Goal: Transaction & Acquisition: Purchase product/service

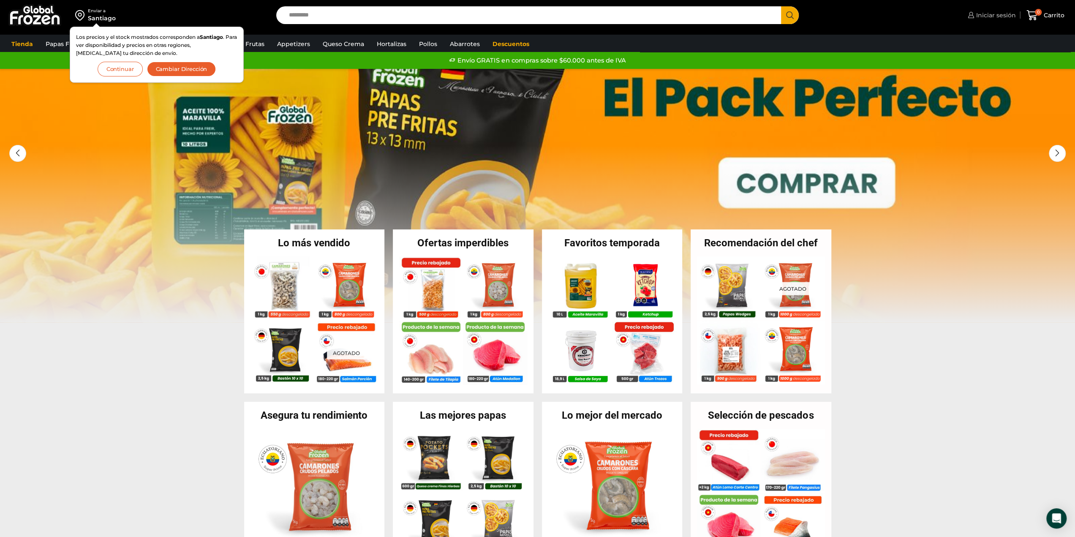
click at [787, 16] on span "Iniciar sesión" at bounding box center [995, 15] width 42 height 8
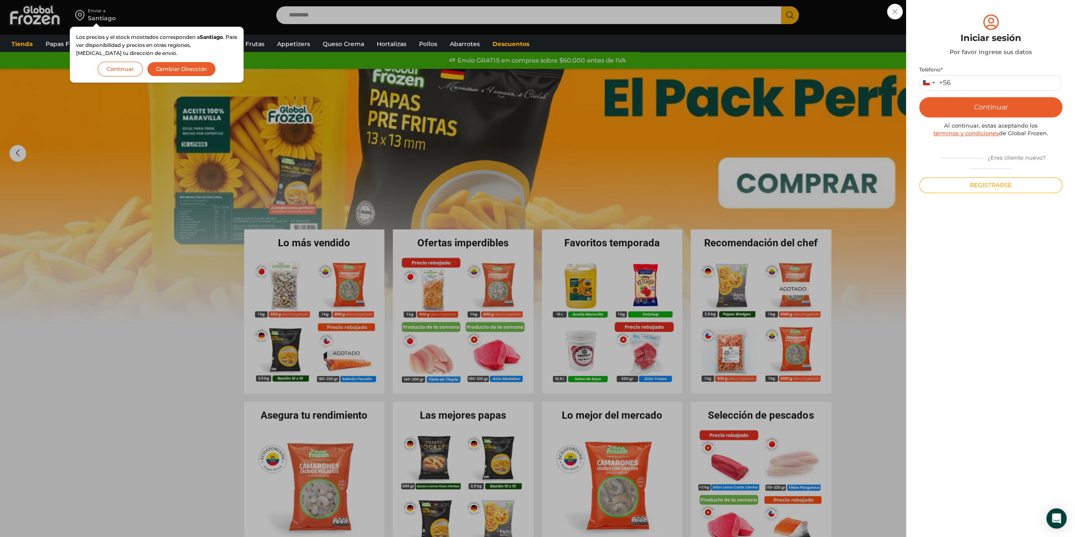
click at [787, 92] on div "Teléfono * Chile +56 +56 Argentina +54 Chile +56 Continuar Al continuar, estas …" at bounding box center [990, 129] width 143 height 127
click at [787, 80] on input "Teléfono *" at bounding box center [990, 83] width 143 height 16
type input "*********"
click at [787, 114] on button "Continuar" at bounding box center [990, 107] width 143 height 20
drag, startPoint x: 932, startPoint y: 77, endPoint x: 937, endPoint y: 93, distance: 16.4
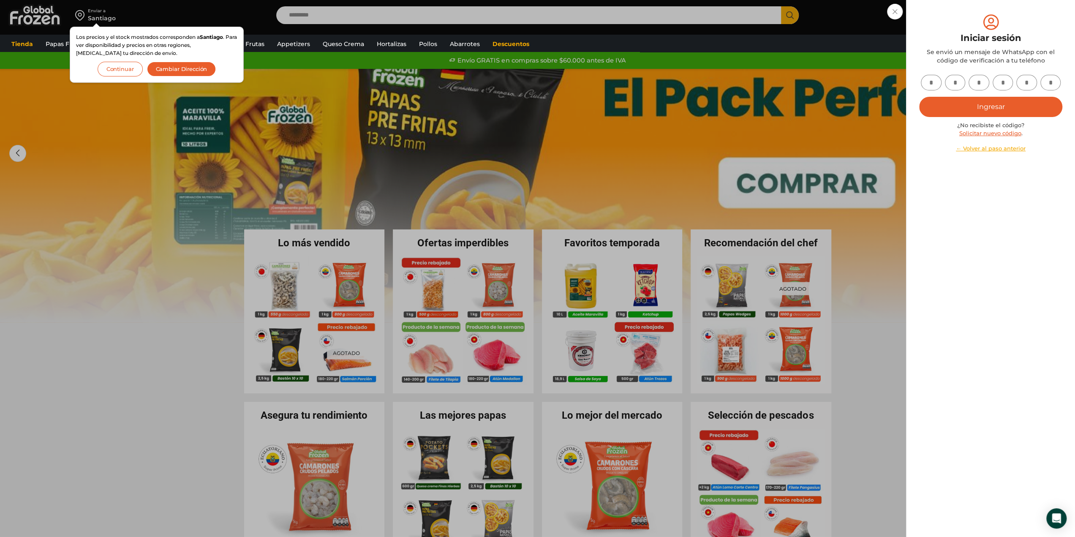
click at [787, 77] on input "text" at bounding box center [931, 83] width 21 height 16
type input "*"
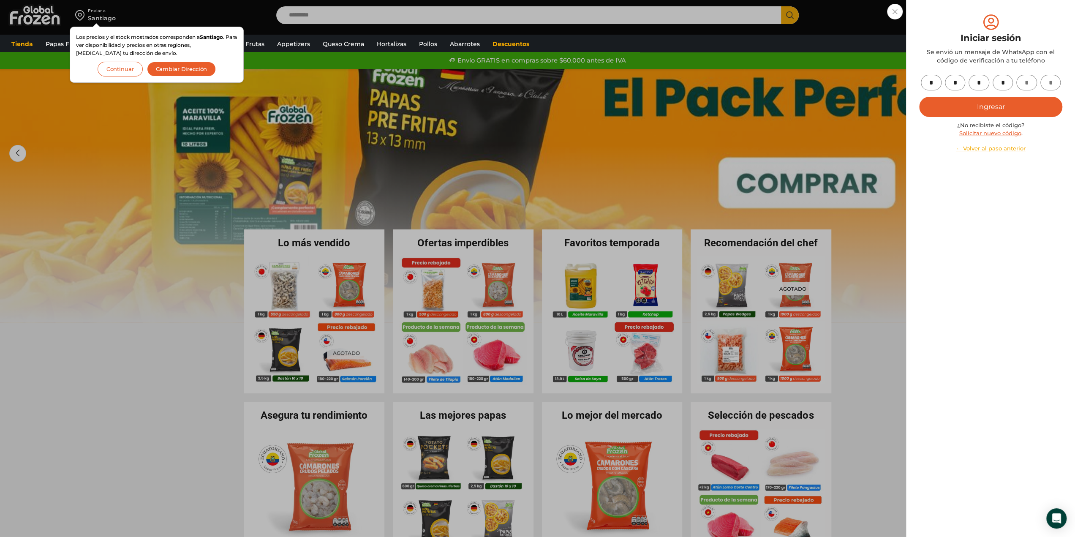
type input "*"
click at [787, 105] on button "Ingresar" at bounding box center [990, 107] width 143 height 20
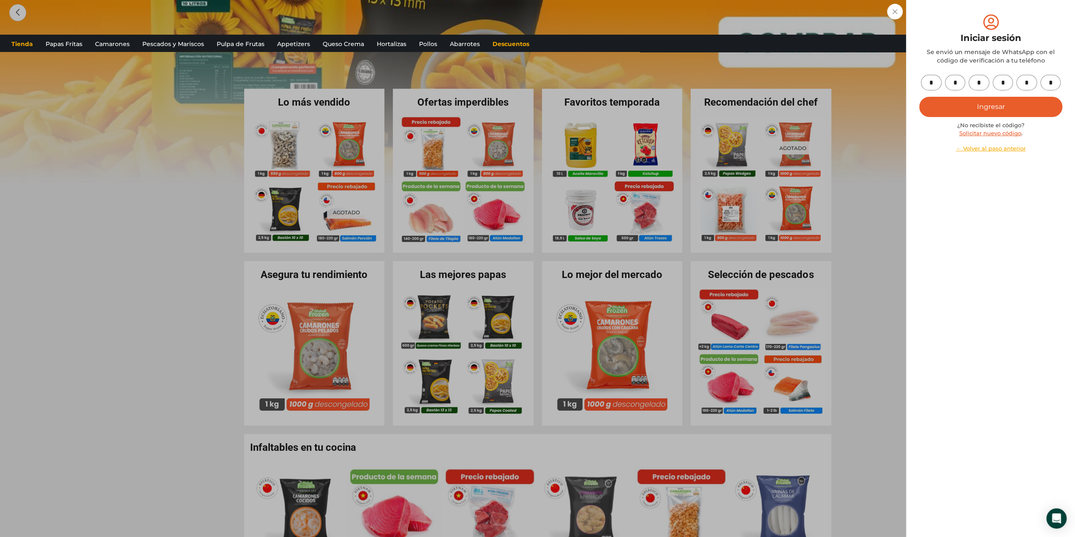
scroll to position [211, 0]
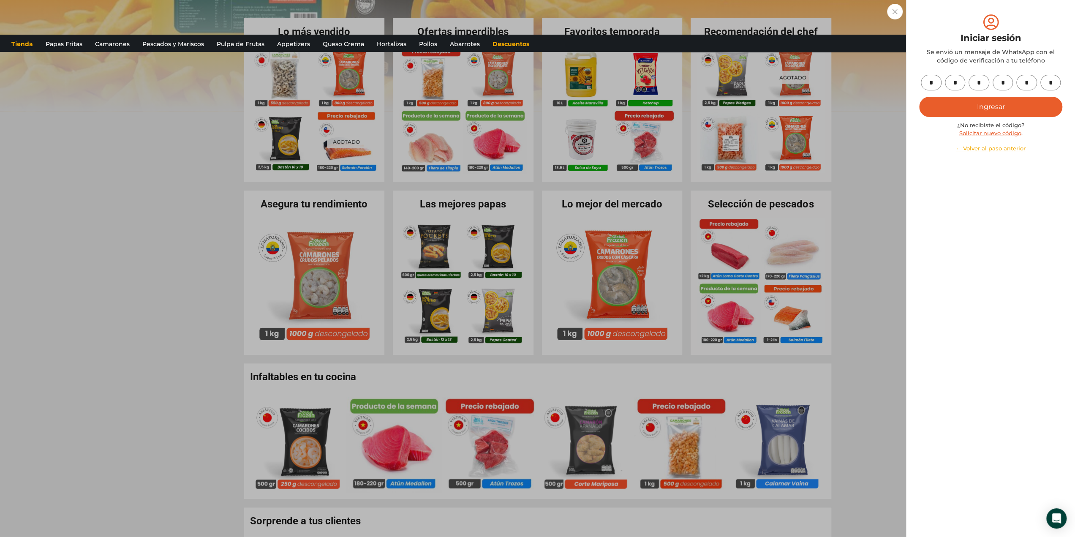
click at [787, 109] on button "Ingresar" at bounding box center [990, 107] width 143 height 20
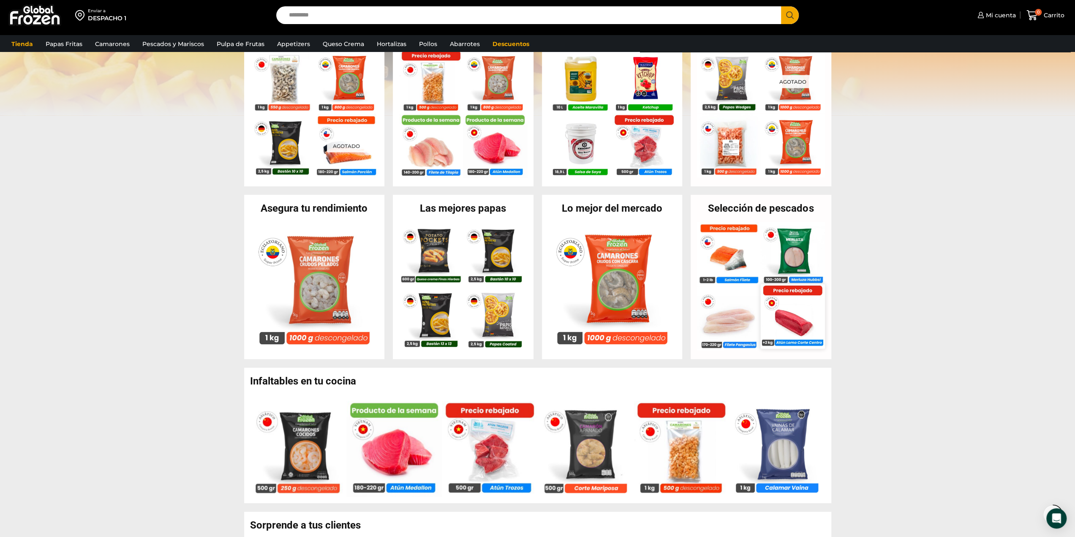
click at [792, 321] on img at bounding box center [793, 316] width 64 height 64
click at [793, 313] on img at bounding box center [793, 316] width 64 height 64
click at [782, 327] on img at bounding box center [793, 316] width 64 height 64
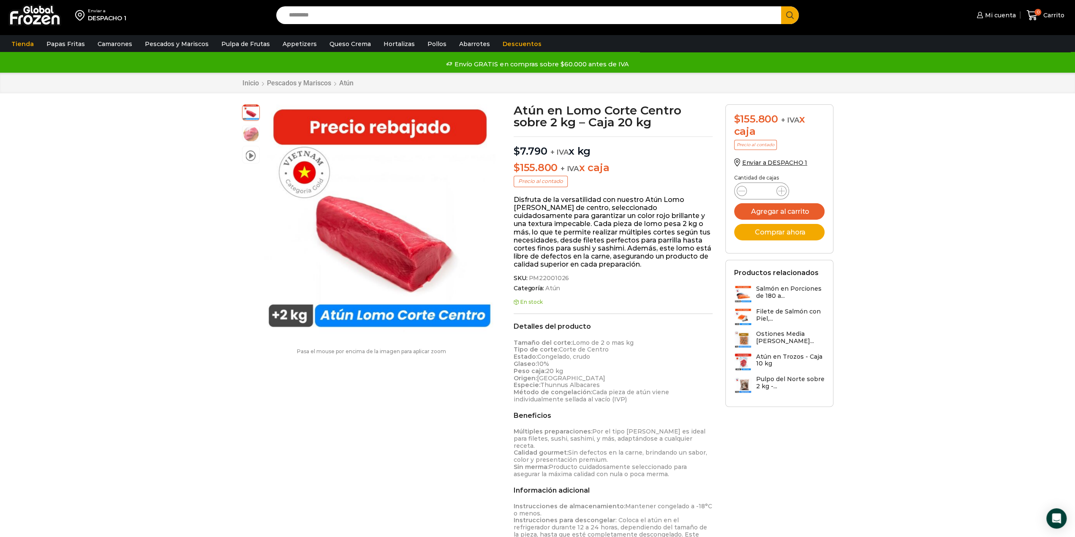
drag, startPoint x: 611, startPoint y: 166, endPoint x: 515, endPoint y: 169, distance: 95.9
click at [515, 169] on p "$ 155.800 + IVA x caja" at bounding box center [613, 168] width 199 height 12
click at [608, 172] on p "$ 155.800 + IVA x caja" at bounding box center [613, 168] width 199 height 12
drag, startPoint x: 617, startPoint y: 173, endPoint x: 517, endPoint y: 168, distance: 100.3
click at [517, 168] on p "$ 155.800 + IVA x caja" at bounding box center [613, 168] width 199 height 12
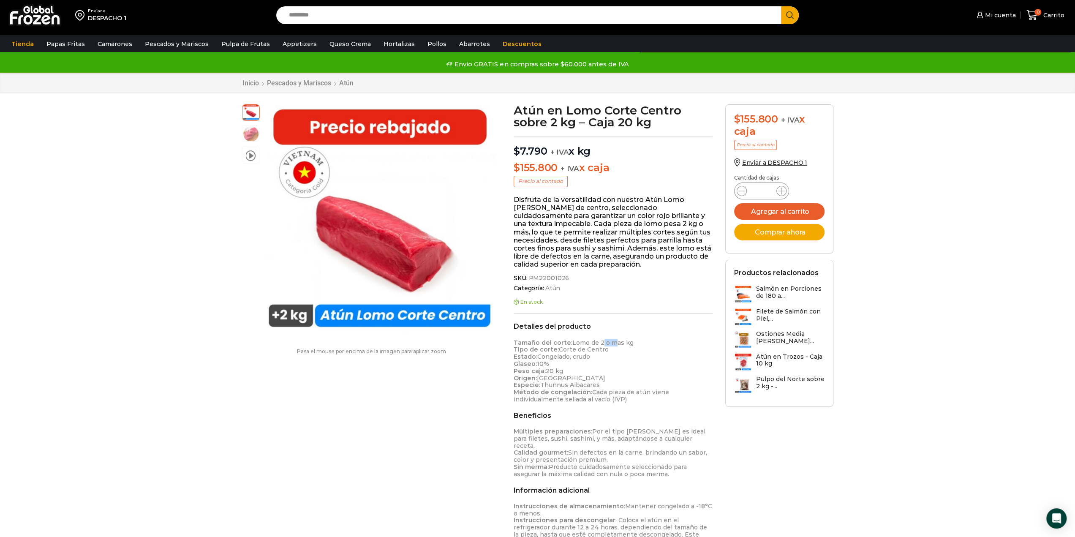
drag, startPoint x: 598, startPoint y: 346, endPoint x: 609, endPoint y: 345, distance: 11.0
click at [609, 345] on p "Tamaño del corte: Lomo de 2 o mas kg Tipo de corte: Corte de Centro Estado: Con…" at bounding box center [613, 371] width 199 height 64
drag, startPoint x: 610, startPoint y: 359, endPoint x: 612, endPoint y: 363, distance: 4.6
click at [611, 358] on p "Tamaño del corte: Lomo de 2 o mas kg Tipo de corte: Corte de Centro Estado: Con…" at bounding box center [613, 371] width 199 height 64
click at [551, 373] on p "Tamaño del corte: Lomo de 2 o mas kg Tipo de corte: Corte de Centro Estado: Con…" at bounding box center [613, 371] width 199 height 64
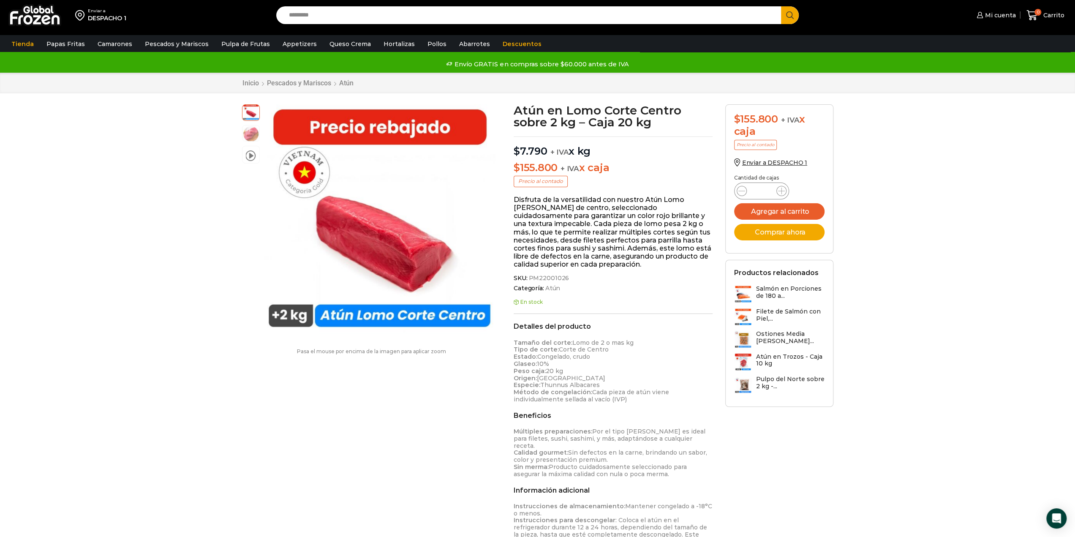
click at [895, 138] on div "Enviar a DESPACHO 1 Search input Search Mi cuenta" at bounding box center [537, 542] width 1075 height 1085
drag, startPoint x: 929, startPoint y: 153, endPoint x: 919, endPoint y: 135, distance: 20.3
click at [930, 152] on div "Enviar a DESPACHO 1 Search input Search Mi cuenta" at bounding box center [537, 542] width 1075 height 1085
click at [984, 15] on span "Mi cuenta" at bounding box center [999, 15] width 33 height 8
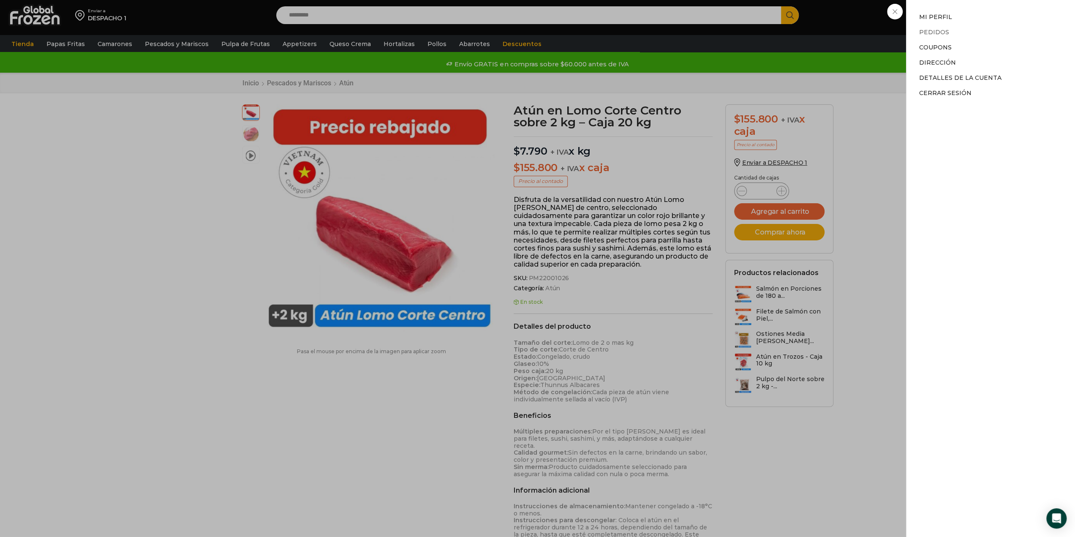
click at [928, 31] on link "Pedidos" at bounding box center [934, 32] width 30 height 8
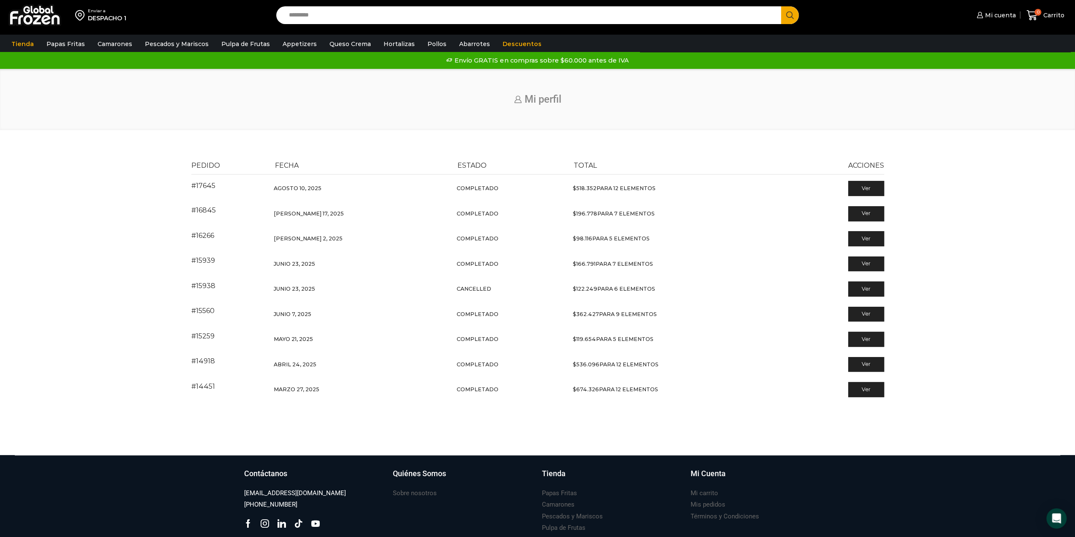
click at [874, 85] on div "Inicio Mi perfil" at bounding box center [537, 100] width 1075 height 62
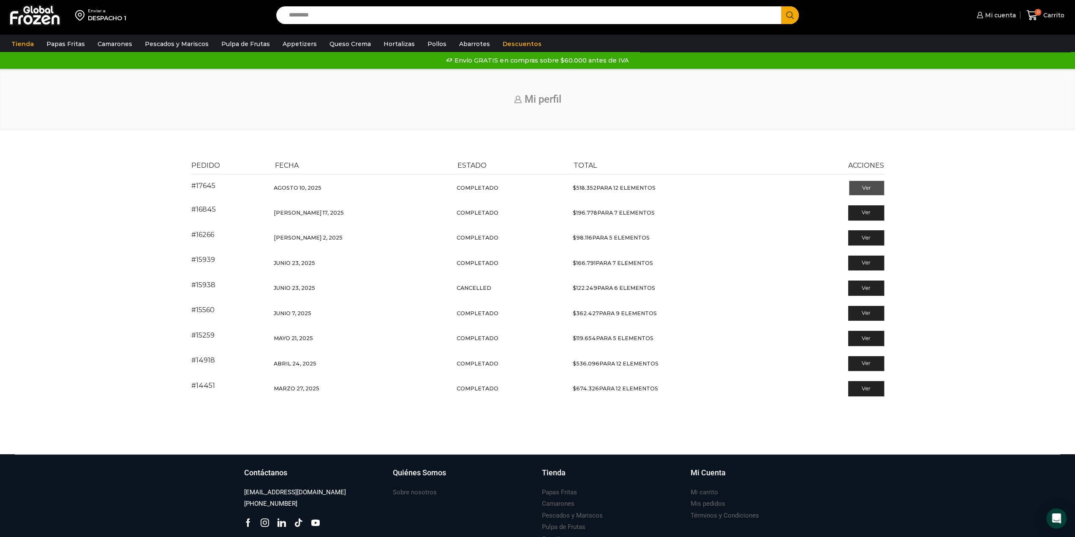
click at [860, 188] on link "Ver" at bounding box center [866, 188] width 35 height 14
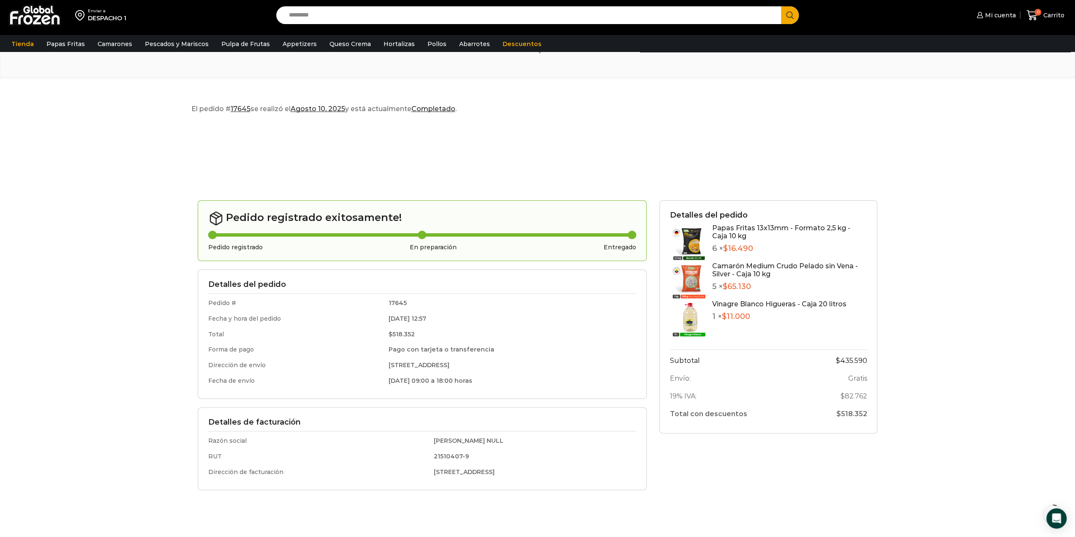
scroll to position [84, 0]
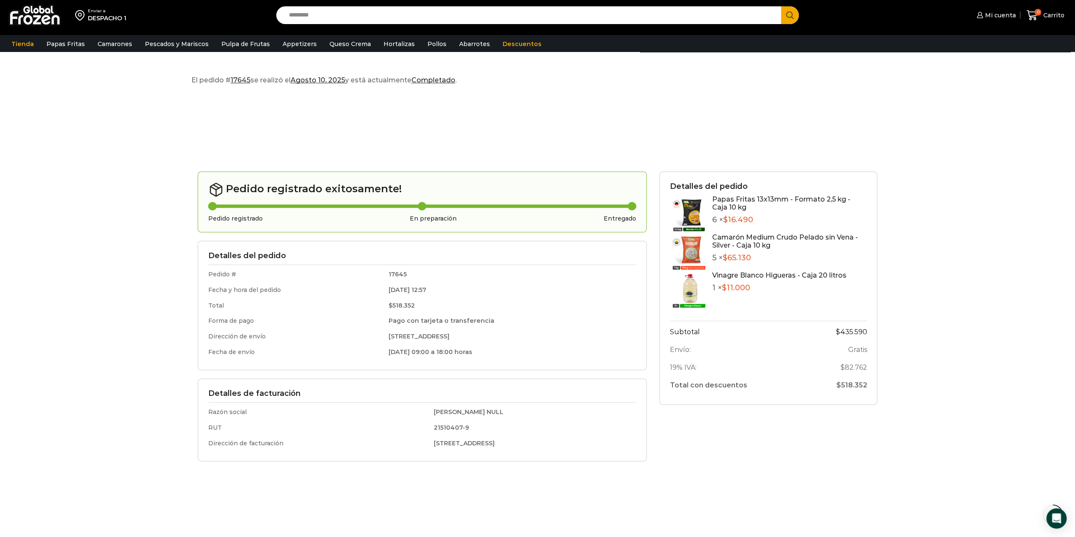
click at [879, 143] on div at bounding box center [537, 132] width 693 height 77
click at [57, 21] on img at bounding box center [34, 15] width 53 height 22
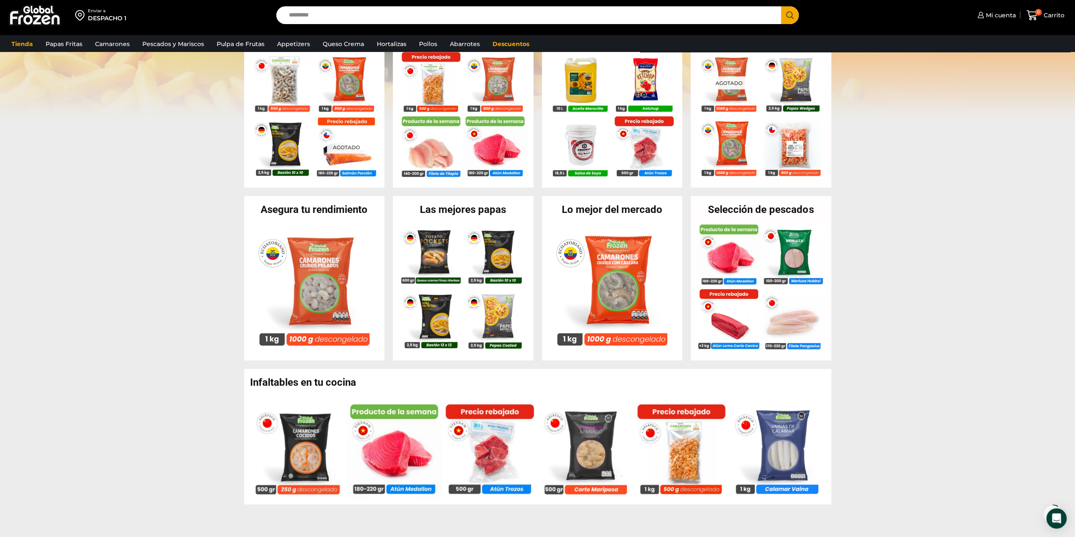
scroll to position [211, 0]
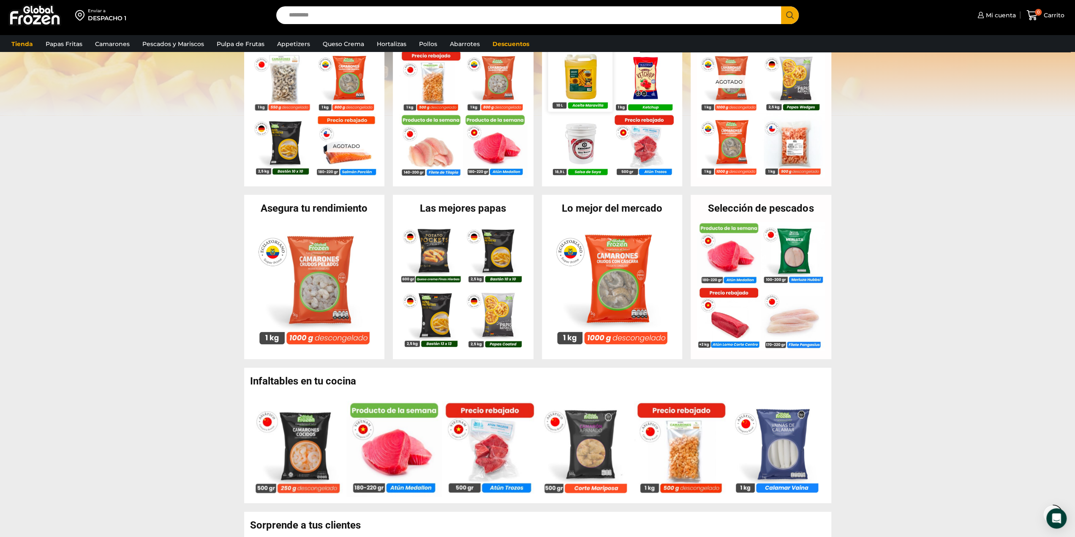
click at [589, 69] on img at bounding box center [580, 79] width 64 height 64
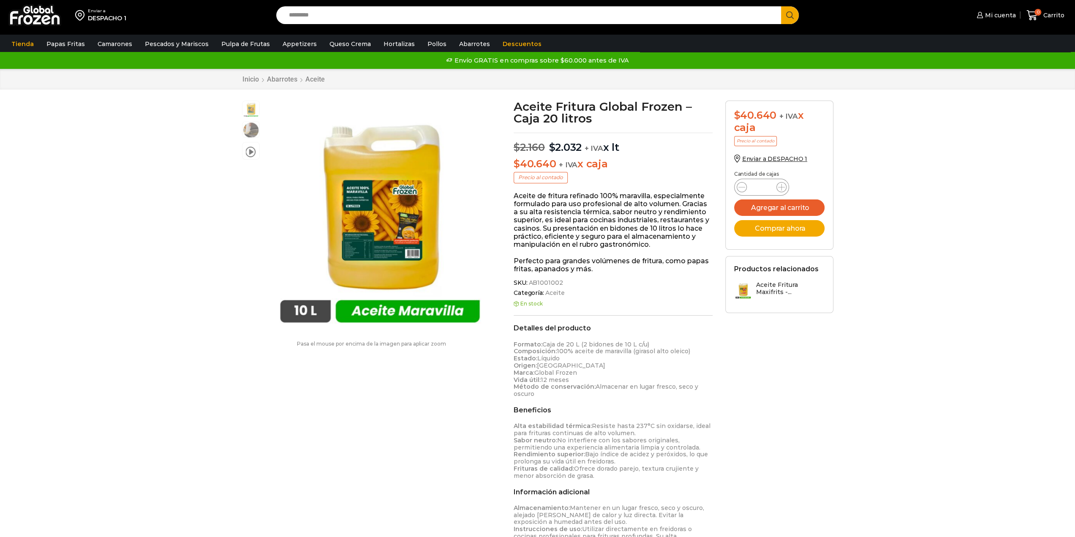
scroll to position [0, 0]
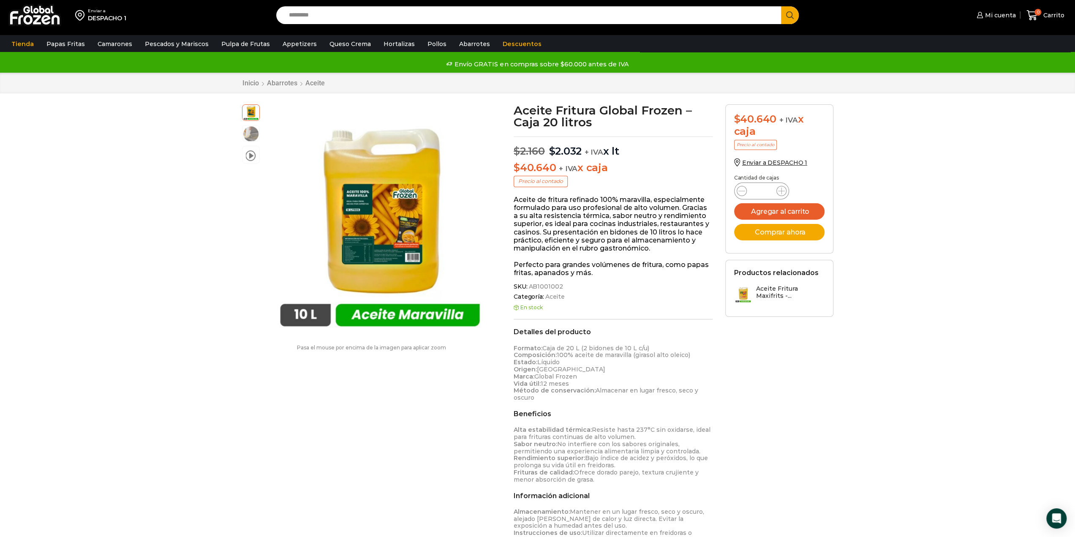
click at [668, 161] on div "Aceite Fritura Global Frozen – Caja 20 litros $ 2.160 Original price was: $2.16…" at bounding box center [613, 366] width 212 height 525
click at [499, 44] on link "Descuentos" at bounding box center [522, 44] width 47 height 16
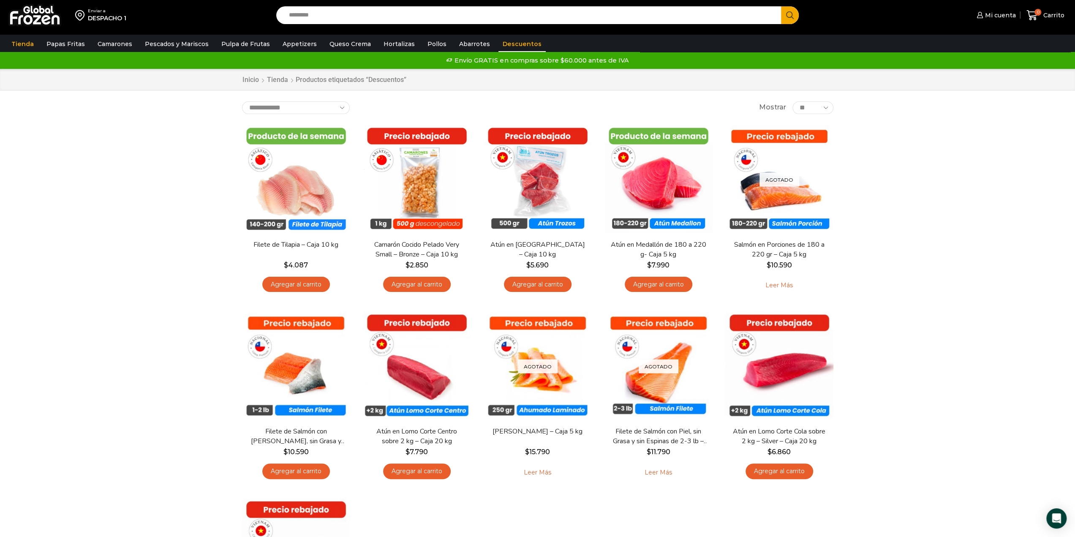
click at [73, 221] on div "Enviar a DESPACHO 1 Search input Search Mi cuenta" at bounding box center [537, 373] width 1075 height 747
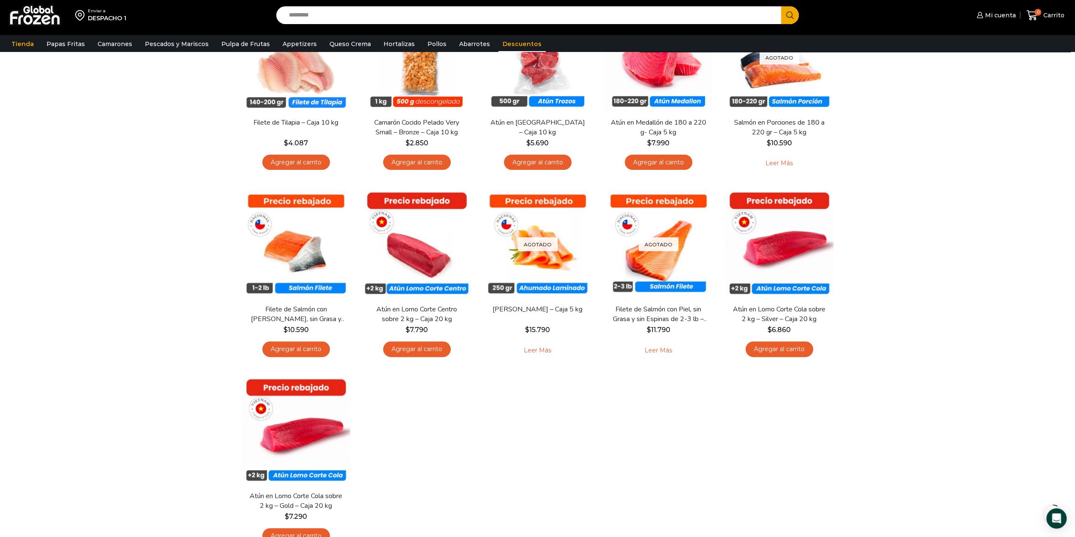
scroll to position [127, 0]
click at [107, 344] on div "Enviar a DESPACHO 1 Search input Search Mi cuenta" at bounding box center [537, 249] width 1075 height 752
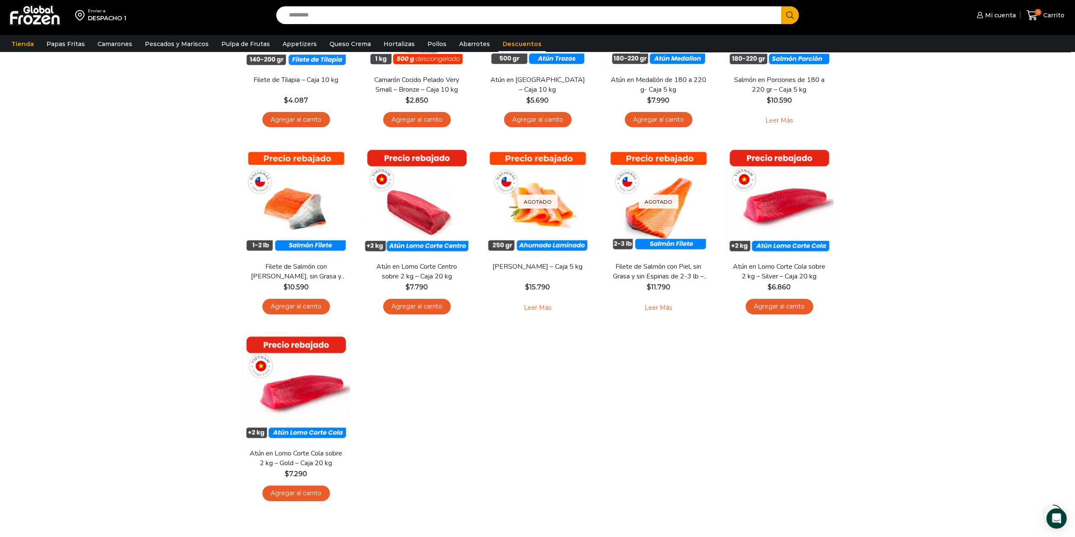
scroll to position [0, 0]
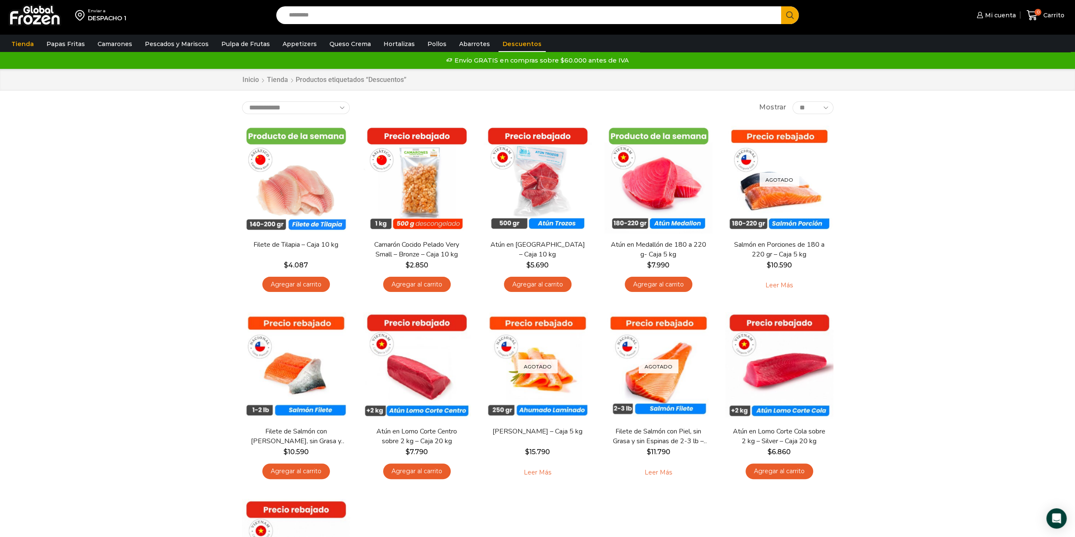
drag, startPoint x: 941, startPoint y: 193, endPoint x: 938, endPoint y: 189, distance: 5.2
click at [941, 193] on div "Enviar a DESPACHO 1 Search input Search Mi cuenta" at bounding box center [537, 373] width 1075 height 747
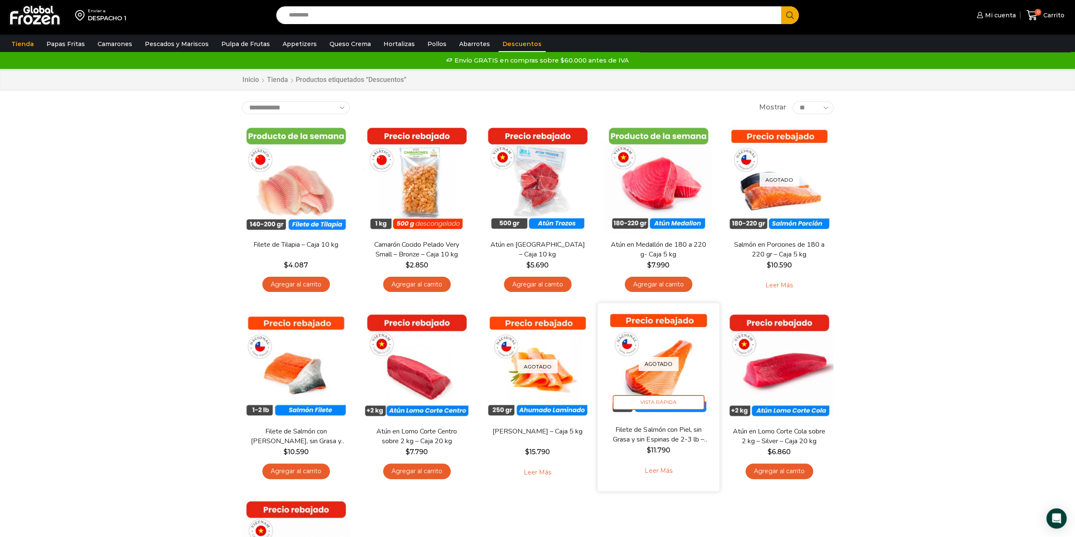
click at [673, 341] on img at bounding box center [658, 363] width 109 height 109
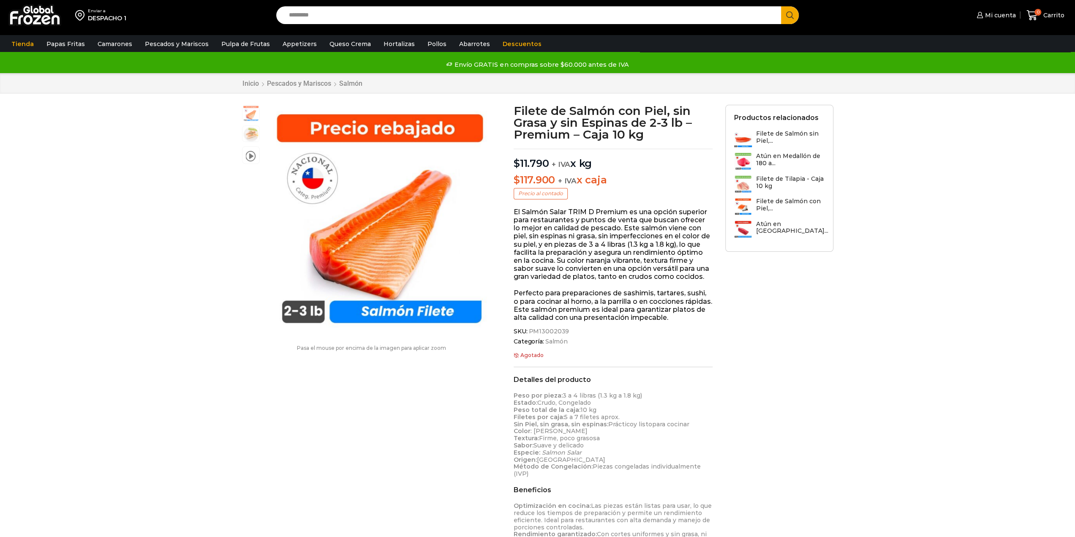
scroll to position [0, 0]
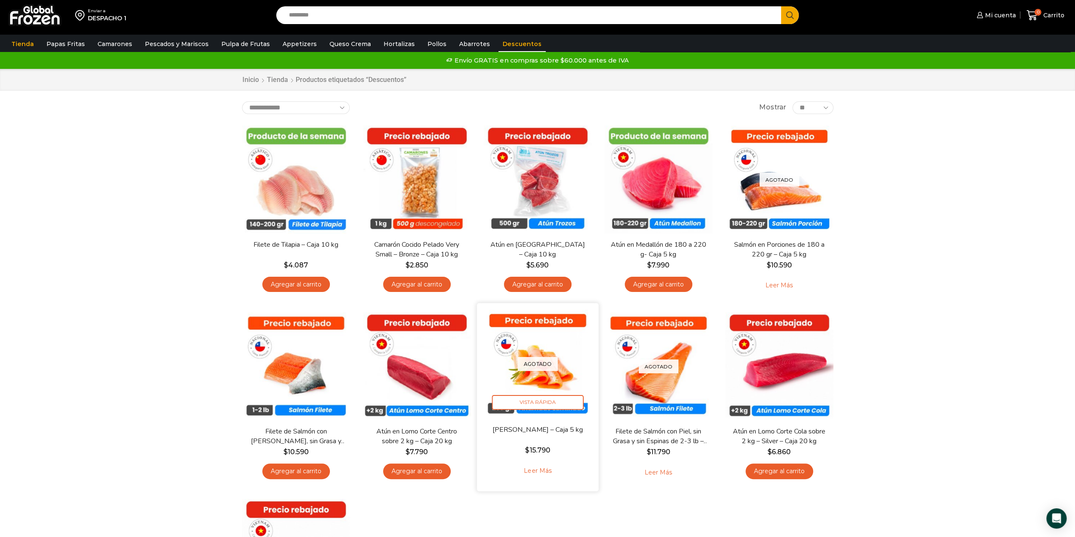
click at [577, 394] on img at bounding box center [537, 363] width 109 height 109
click at [562, 373] on img at bounding box center [537, 363] width 109 height 109
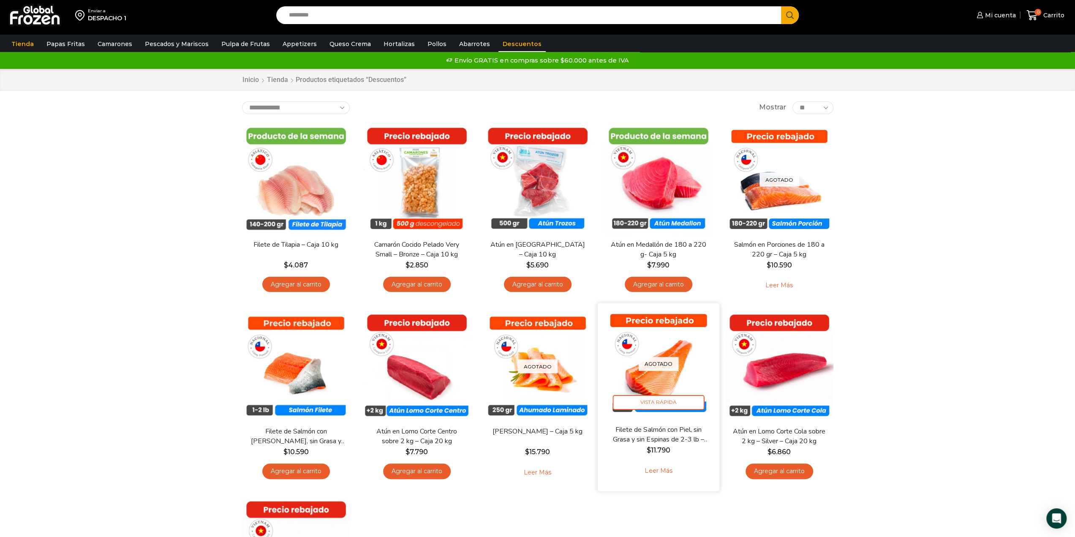
click at [700, 375] on img at bounding box center [658, 363] width 109 height 109
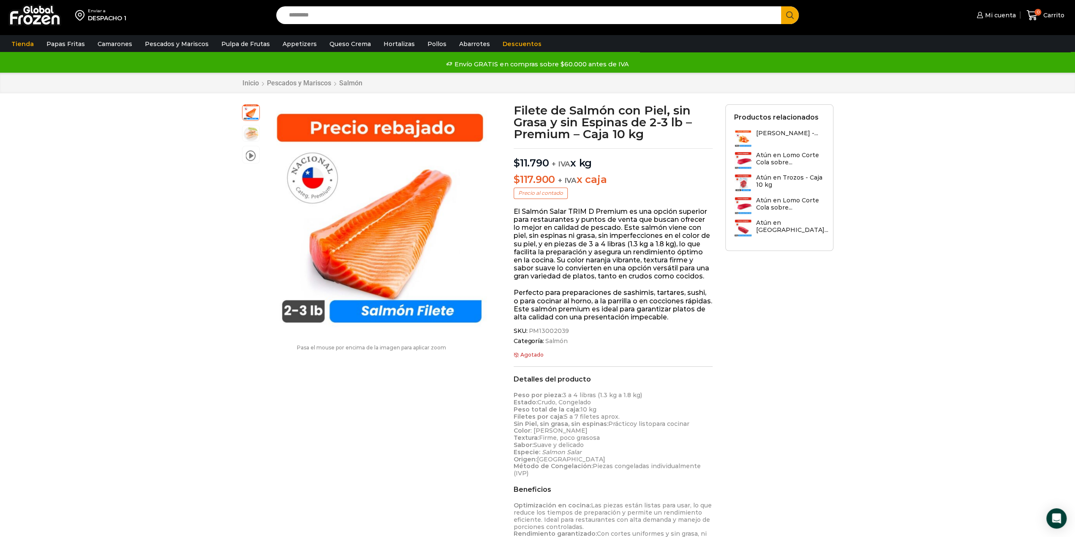
click at [194, 120] on div "Enviar a DESPACHO 1 Search input Search Mi cuenta" at bounding box center [537, 424] width 1075 height 848
